Goal: Information Seeking & Learning: Find specific fact

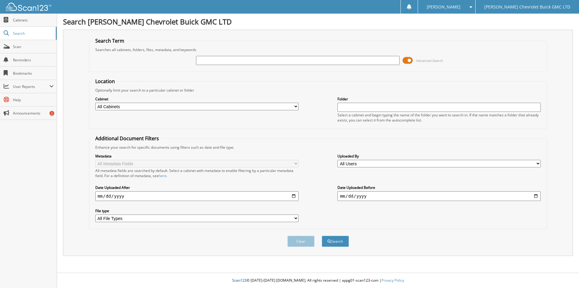
click at [252, 64] on input "text" at bounding box center [297, 60] width 203 height 9
type input "[PERSON_NAME]"
click at [410, 60] on span at bounding box center [408, 60] width 10 height 9
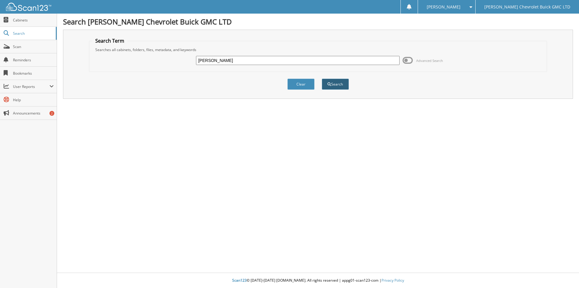
click at [343, 83] on button "Search" at bounding box center [335, 83] width 27 height 11
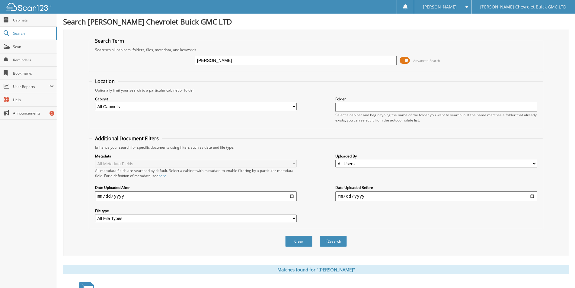
click at [409, 60] on span at bounding box center [405, 60] width 10 height 9
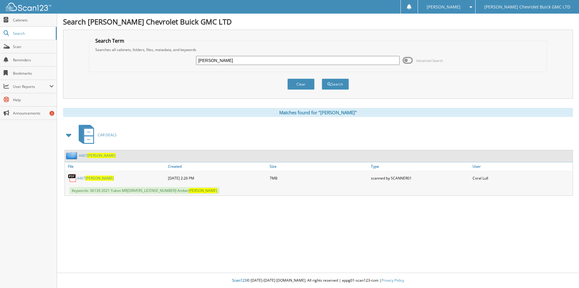
click at [91, 179] on span "[PERSON_NAME]" at bounding box center [99, 177] width 28 height 5
